Goal: Navigation & Orientation: Find specific page/section

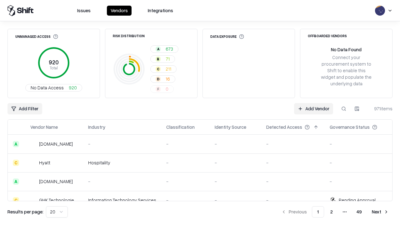
click at [57, 212] on html "Issues Vendors Integrations Unmanaged Access 920 Total No Data Access 920 Risk …" at bounding box center [200, 112] width 400 height 225
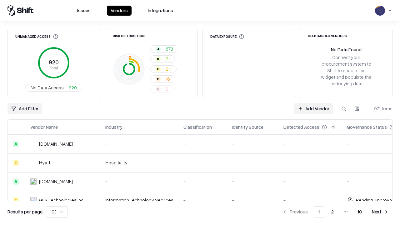
click at [380, 212] on button "Next" at bounding box center [380, 211] width 24 height 11
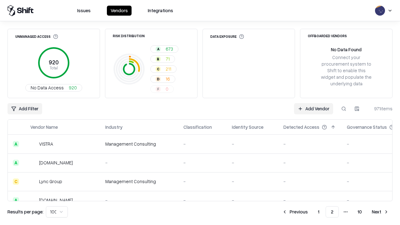
click at [380, 212] on button "Next" at bounding box center [380, 211] width 24 height 11
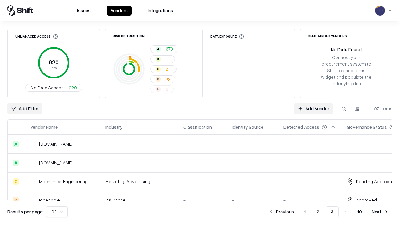
click at [380, 212] on button "Next" at bounding box center [380, 211] width 24 height 11
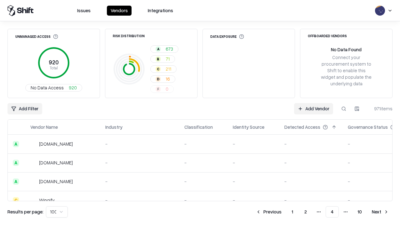
click at [380, 212] on button "Next" at bounding box center [380, 211] width 24 height 11
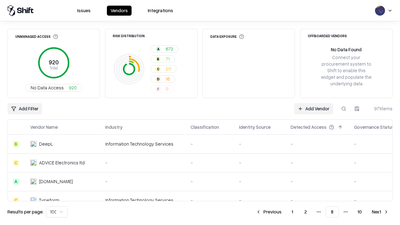
click at [380, 212] on button "Next" at bounding box center [380, 211] width 24 height 11
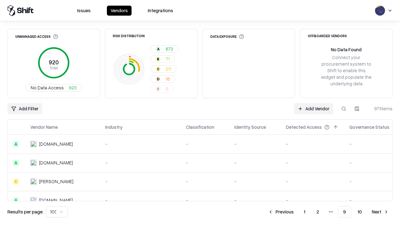
click at [380, 212] on button "Next" at bounding box center [380, 211] width 24 height 11
click at [295, 212] on button "Previous" at bounding box center [294, 211] width 33 height 11
click at [281, 212] on button "Previous" at bounding box center [280, 211] width 33 height 11
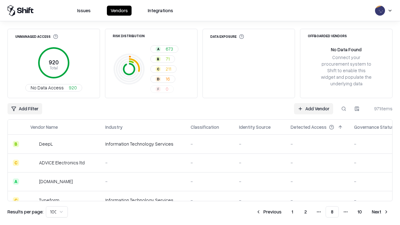
click at [269, 212] on button "Previous" at bounding box center [268, 211] width 33 height 11
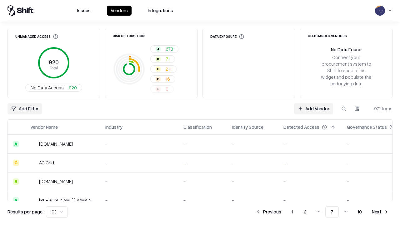
click at [268, 212] on button "Previous" at bounding box center [268, 211] width 33 height 11
click at [269, 212] on button "Previous" at bounding box center [268, 211] width 33 height 11
